Goal: Task Accomplishment & Management: Manage account settings

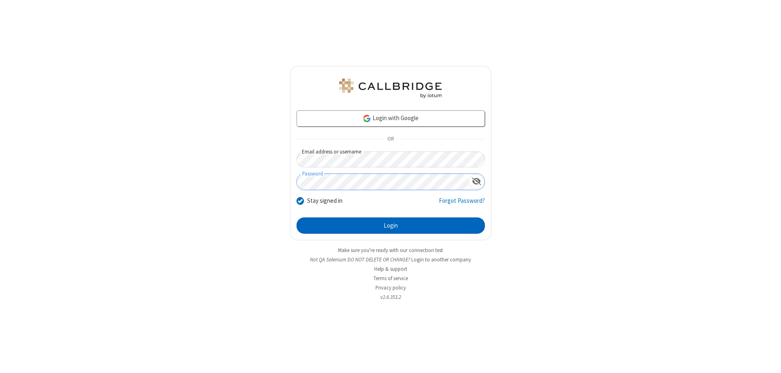
click at [391, 225] on button "Login" at bounding box center [391, 225] width 188 height 16
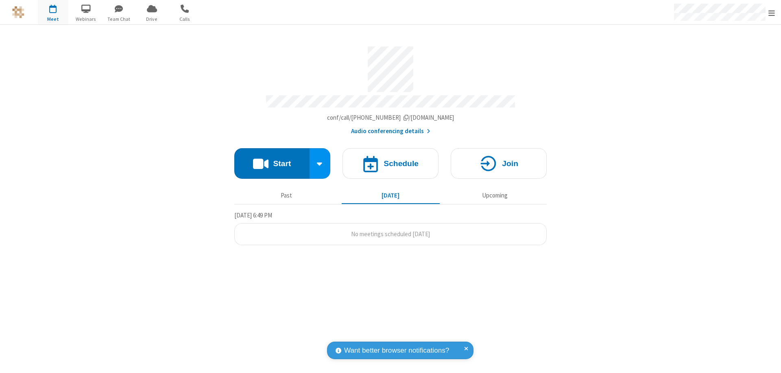
click at [772, 13] on span "Open menu" at bounding box center [771, 13] width 7 height 8
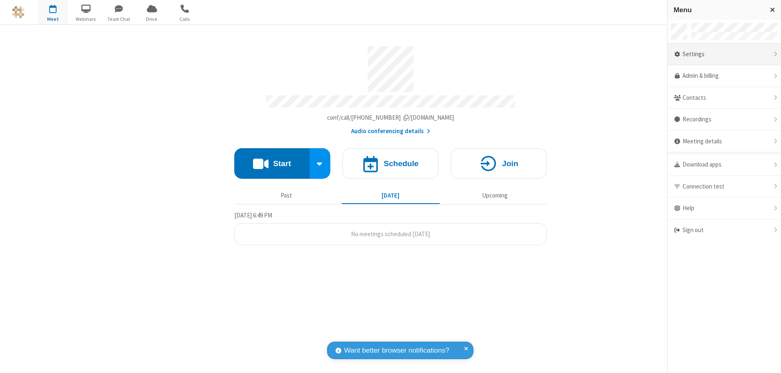
click at [724, 54] on div "Settings" at bounding box center [725, 55] width 114 height 22
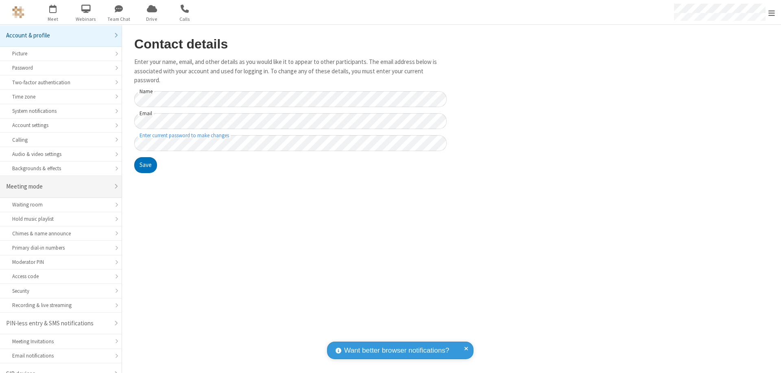
click at [58, 182] on div "Meeting mode" at bounding box center [57, 186] width 103 height 9
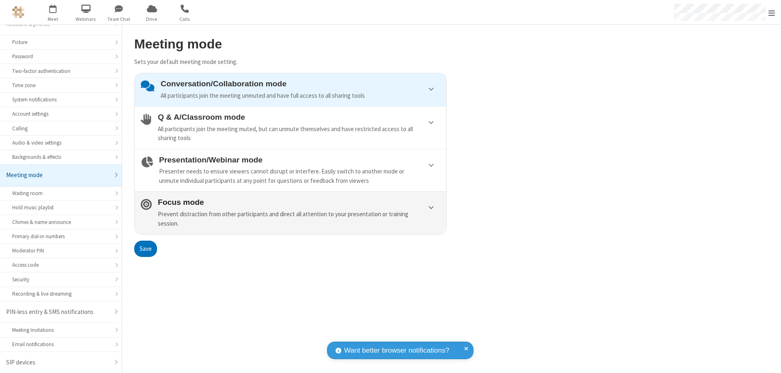
click at [290, 212] on div "Prevent distraction from other participants and direct all attention to your pr…" at bounding box center [299, 219] width 282 height 18
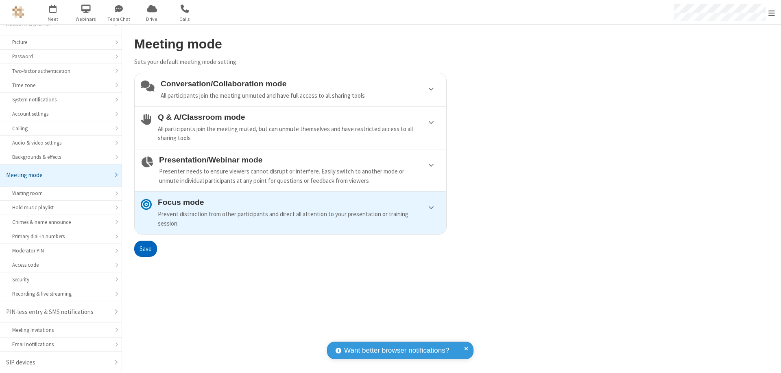
click at [145, 248] on button "Save" at bounding box center [145, 248] width 23 height 16
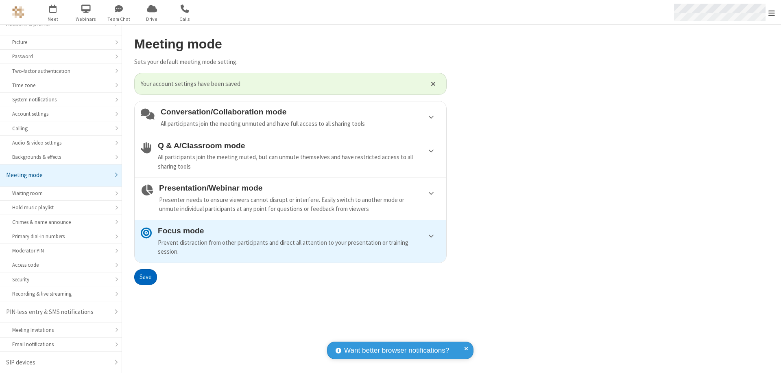
click at [772, 12] on span "Open menu" at bounding box center [771, 13] width 7 height 8
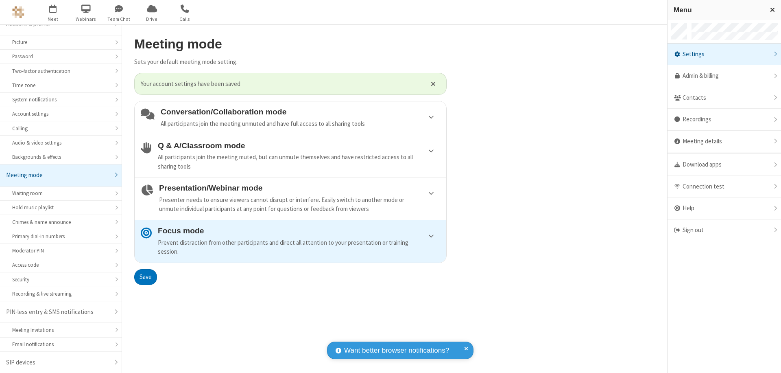
click at [721, 230] on div "Sign out" at bounding box center [725, 230] width 114 height 22
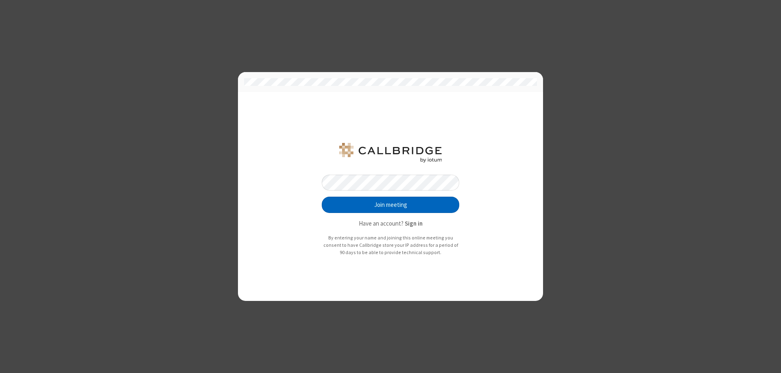
click at [391, 205] on button "Join meeting" at bounding box center [391, 204] width 138 height 16
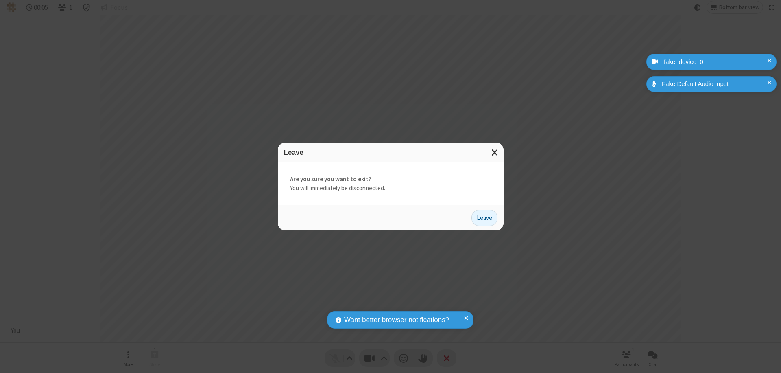
click at [485, 217] on button "Leave" at bounding box center [485, 218] width 26 height 16
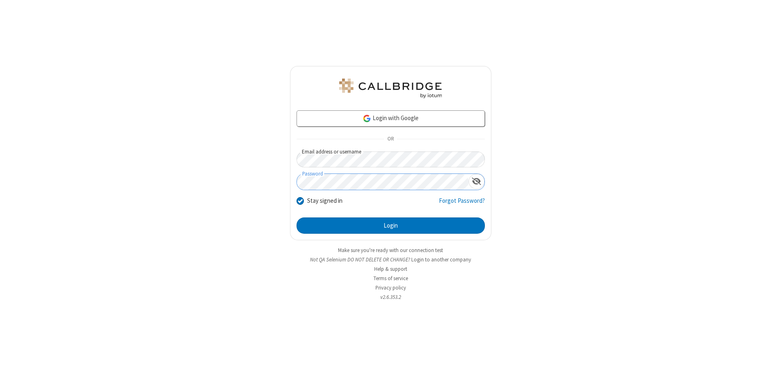
click at [391, 225] on button "Login" at bounding box center [391, 225] width 188 height 16
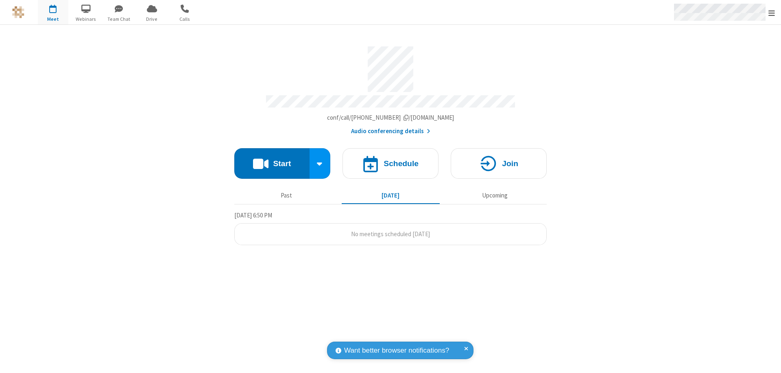
click at [772, 13] on span "Open menu" at bounding box center [771, 13] width 7 height 8
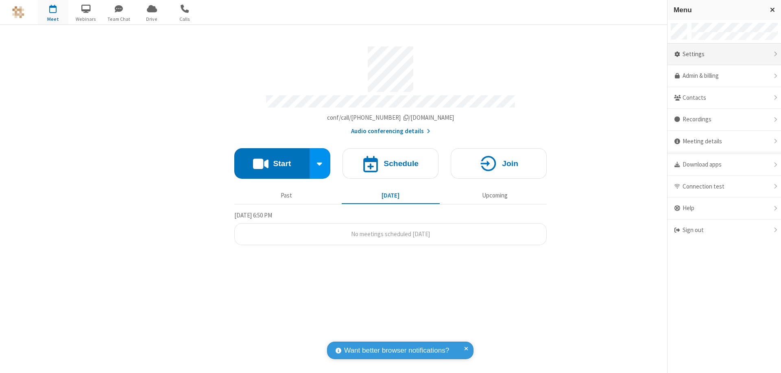
click at [724, 54] on div "Settings" at bounding box center [725, 55] width 114 height 22
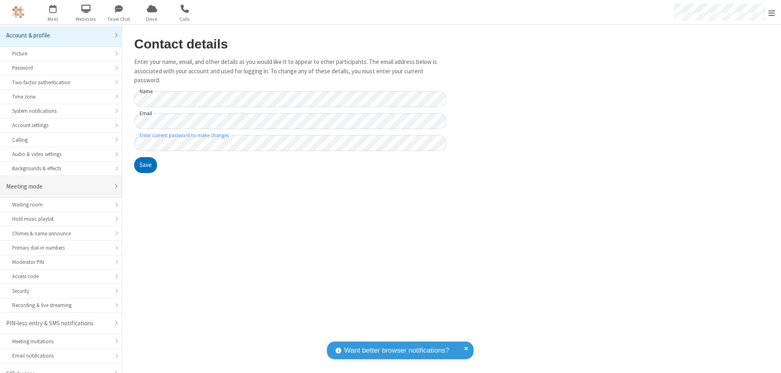
click at [58, 182] on div "Meeting mode" at bounding box center [57, 186] width 103 height 9
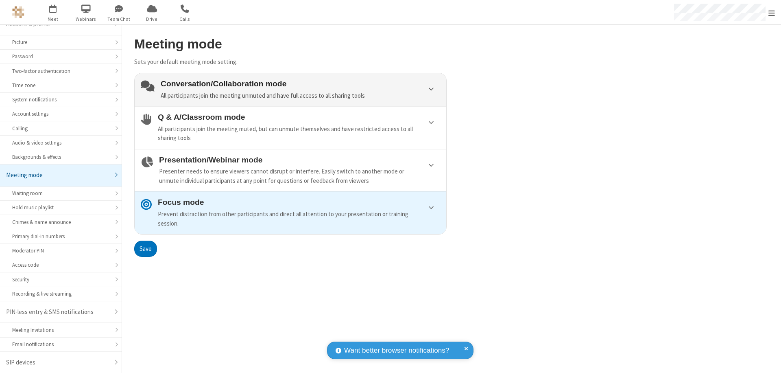
click at [290, 90] on div "Conversation/Collaboration mode All participants join the meeting unmuted and h…" at bounding box center [300, 89] width 279 height 21
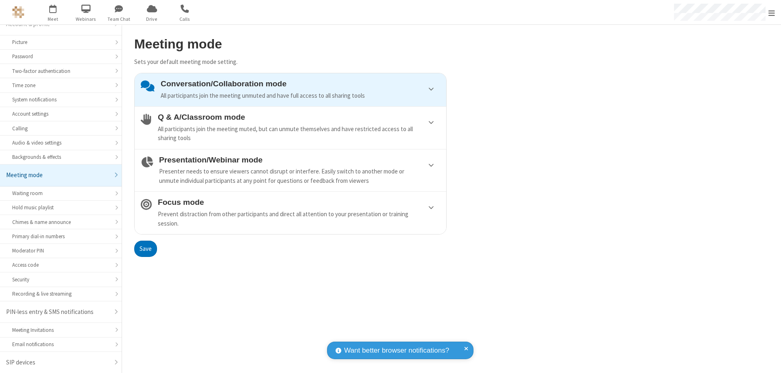
click at [145, 248] on button "Save" at bounding box center [145, 248] width 23 height 16
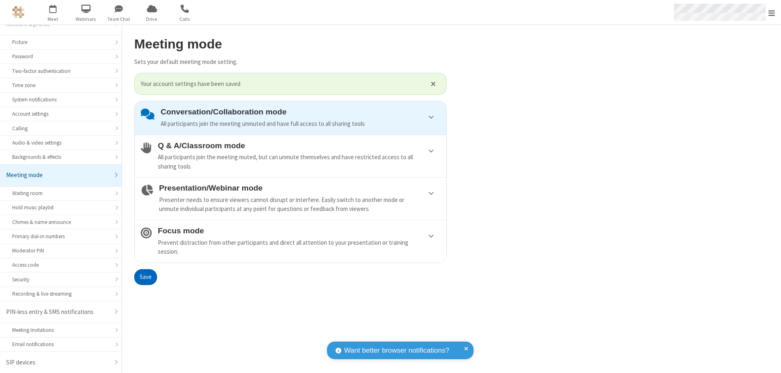
click at [772, 12] on span "Open menu" at bounding box center [771, 13] width 7 height 8
